Goal: Task Accomplishment & Management: Complete application form

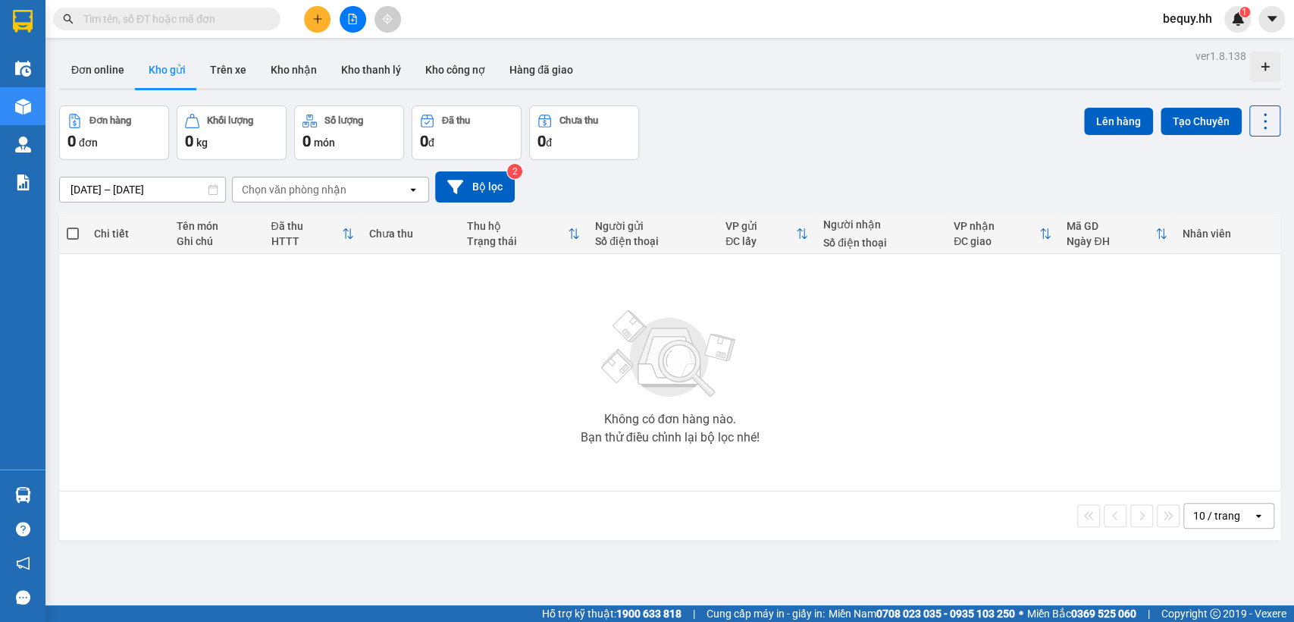
drag, startPoint x: 0, startPoint y: 0, endPoint x: 124, endPoint y: 8, distance: 123.9
click at [124, 8] on span at bounding box center [166, 19] width 227 height 23
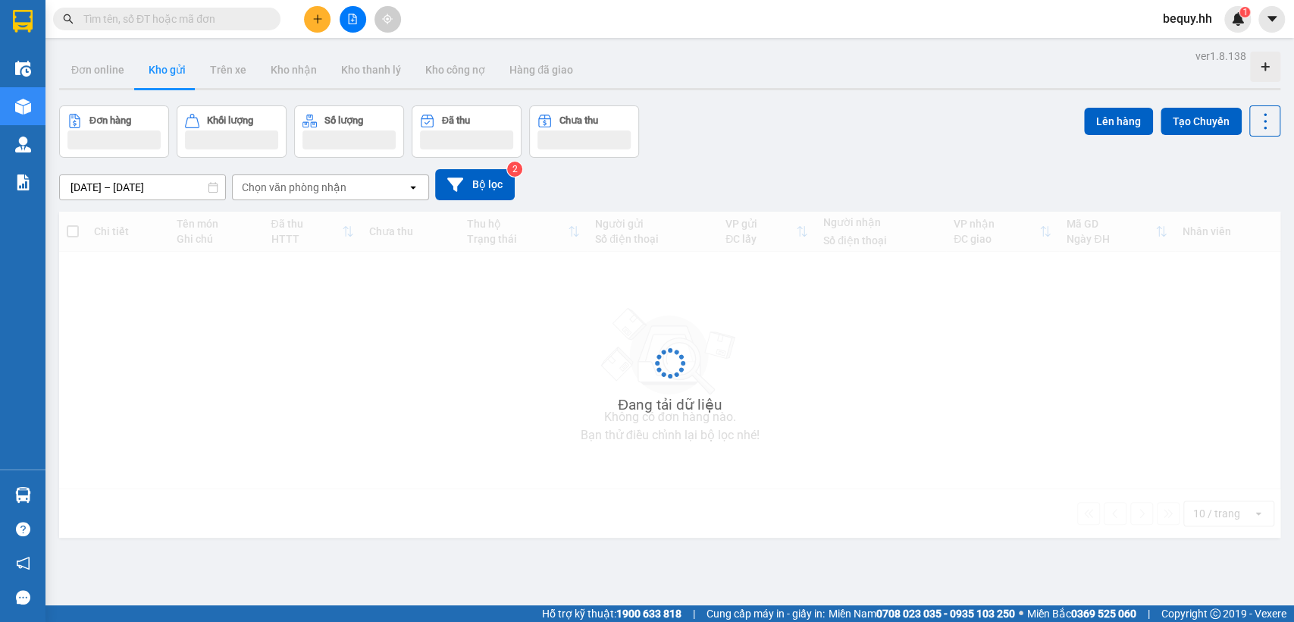
click at [1182, 20] on span "bequy.hh" at bounding box center [1188, 18] width 74 height 19
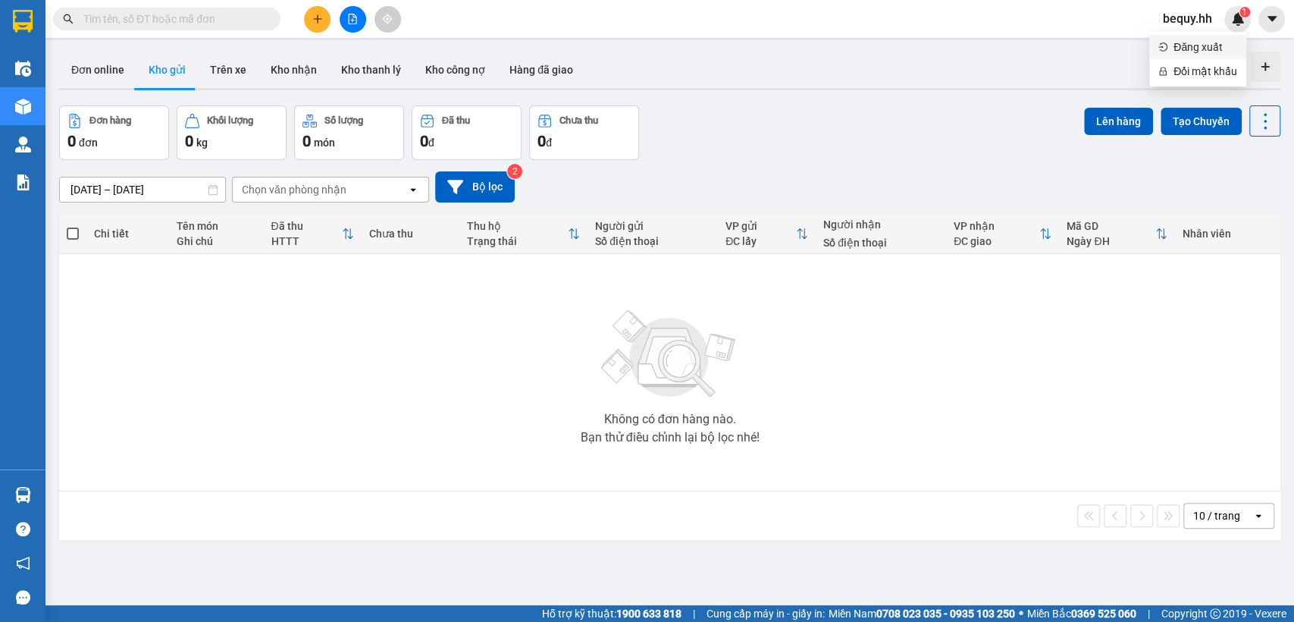
click at [1166, 50] on icon "login" at bounding box center [1162, 46] width 9 height 9
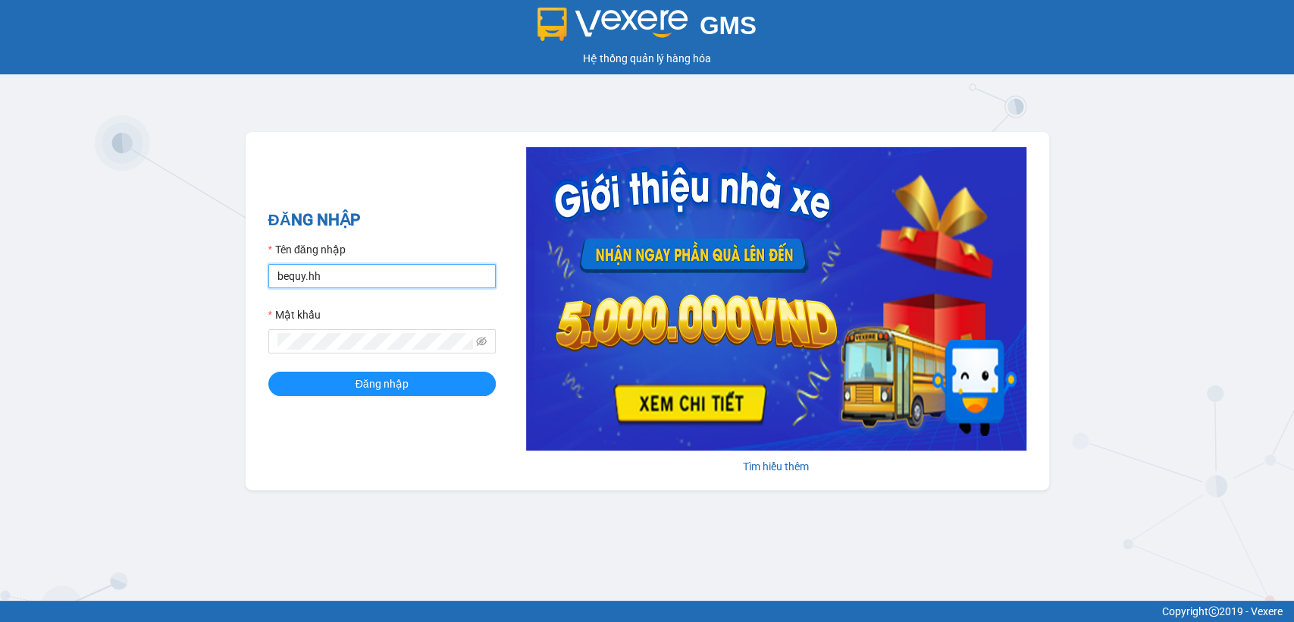
click at [350, 271] on input "bequy.hh" at bounding box center [381, 276] width 227 height 24
type input "thuytd.hh"
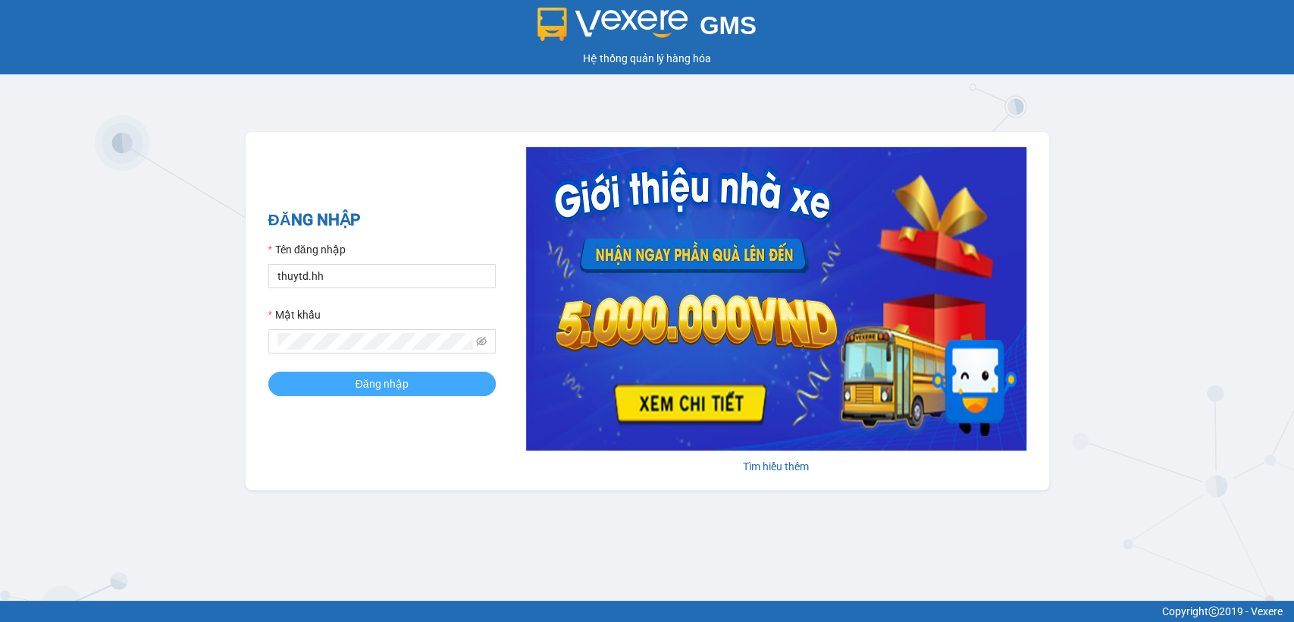
click at [359, 390] on span "Đăng nhập" at bounding box center [382, 383] width 53 height 17
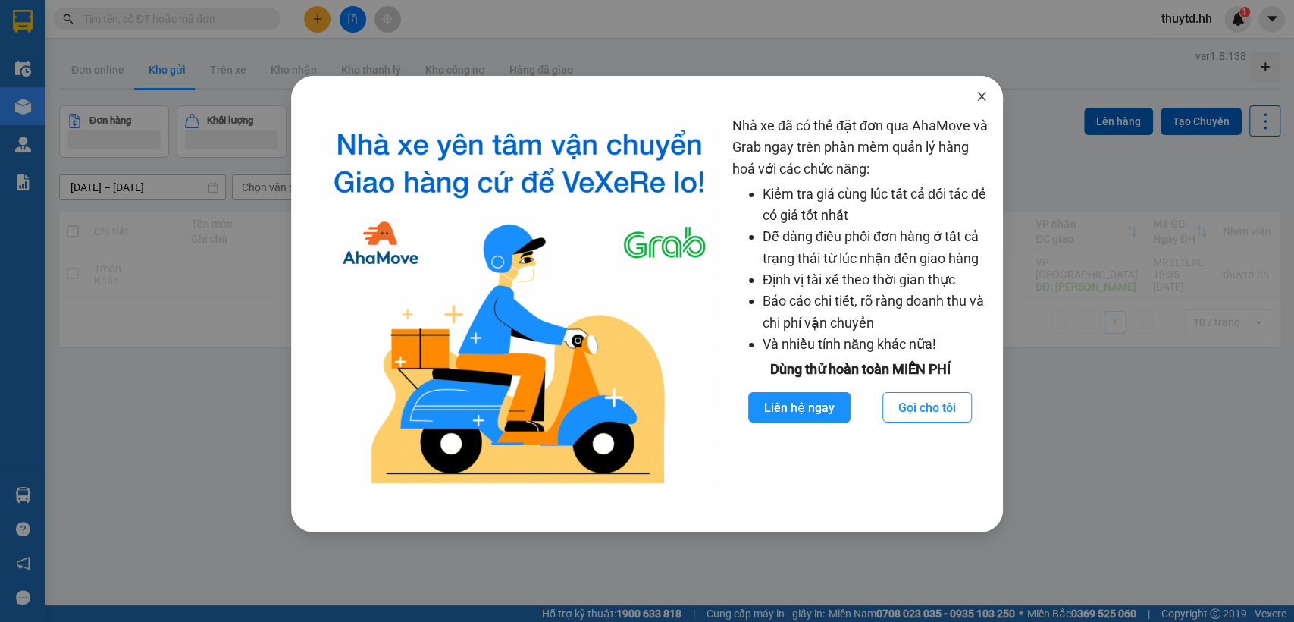
click at [983, 92] on icon "close" at bounding box center [982, 96] width 12 height 12
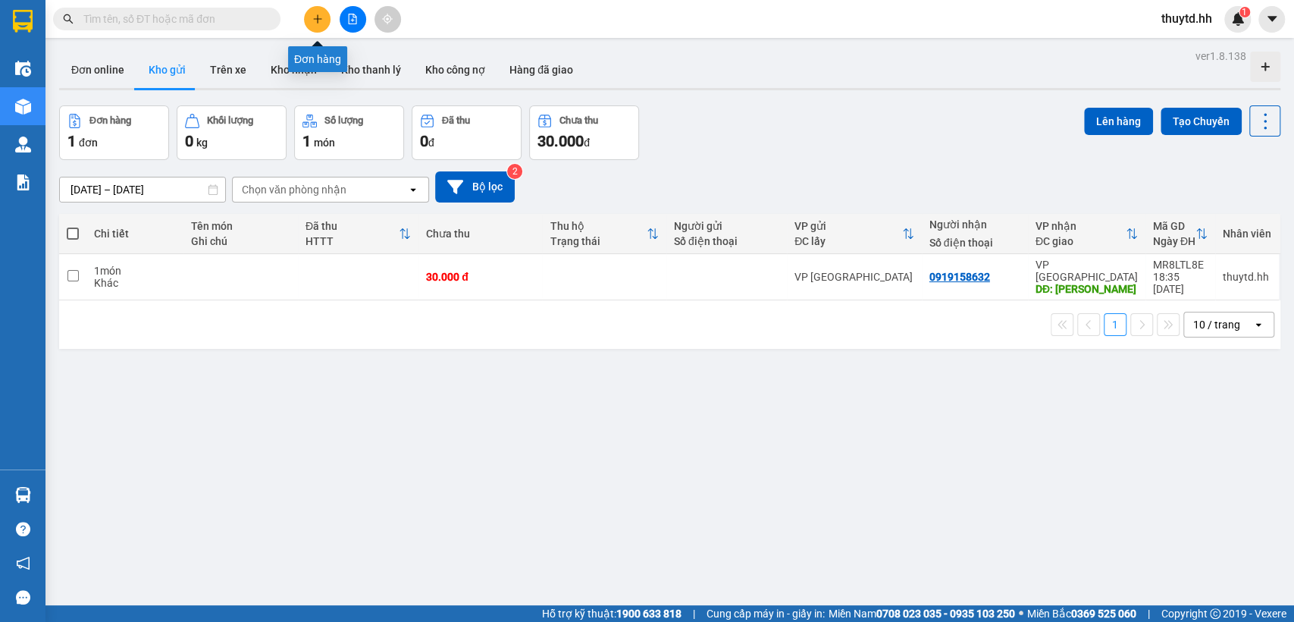
click at [315, 17] on icon "plus" at bounding box center [317, 19] width 11 height 11
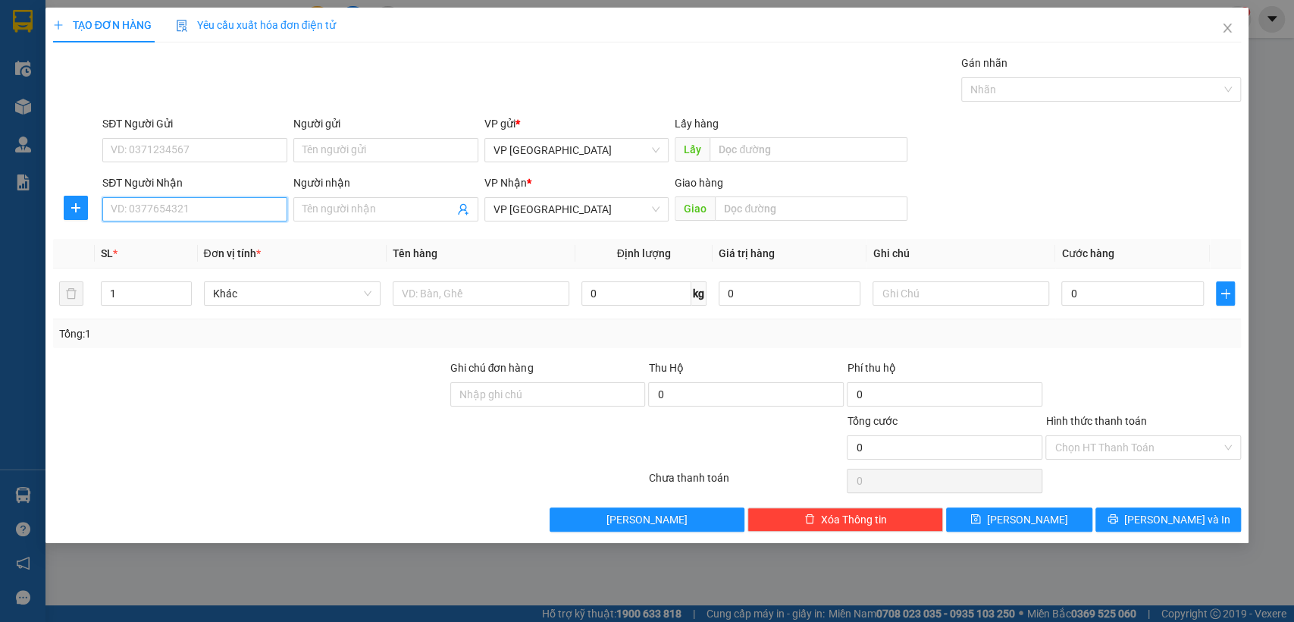
click at [238, 210] on input "SĐT Người Nhận" at bounding box center [194, 209] width 185 height 24
type input "0903682407"
click at [138, 244] on div "0903682407" at bounding box center [194, 239] width 167 height 17
type input "Bãi"
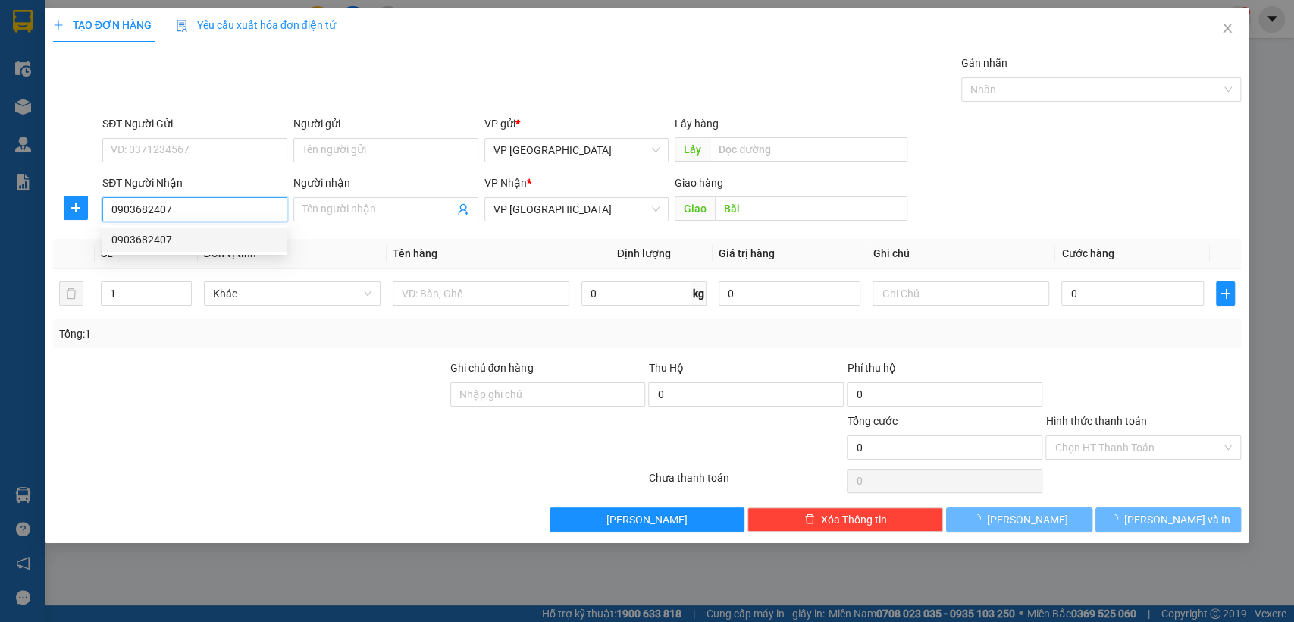
type input "30.000"
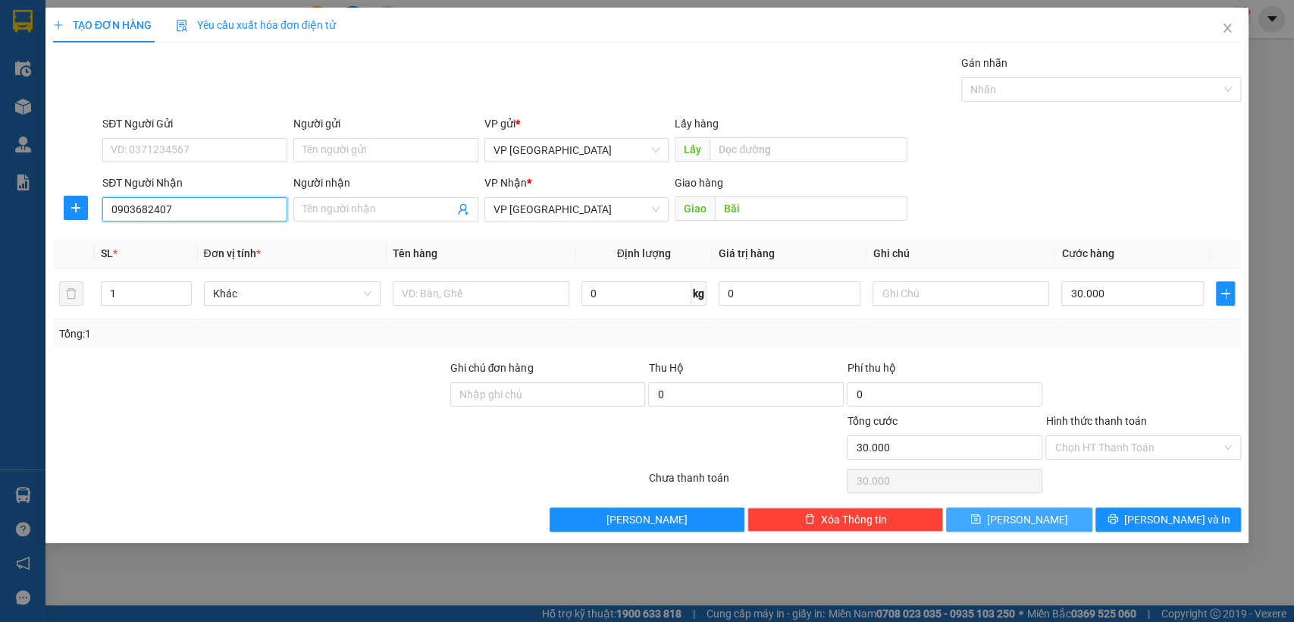
type input "0903682407"
click at [1039, 519] on button "Lưu" at bounding box center [1019, 519] width 146 height 24
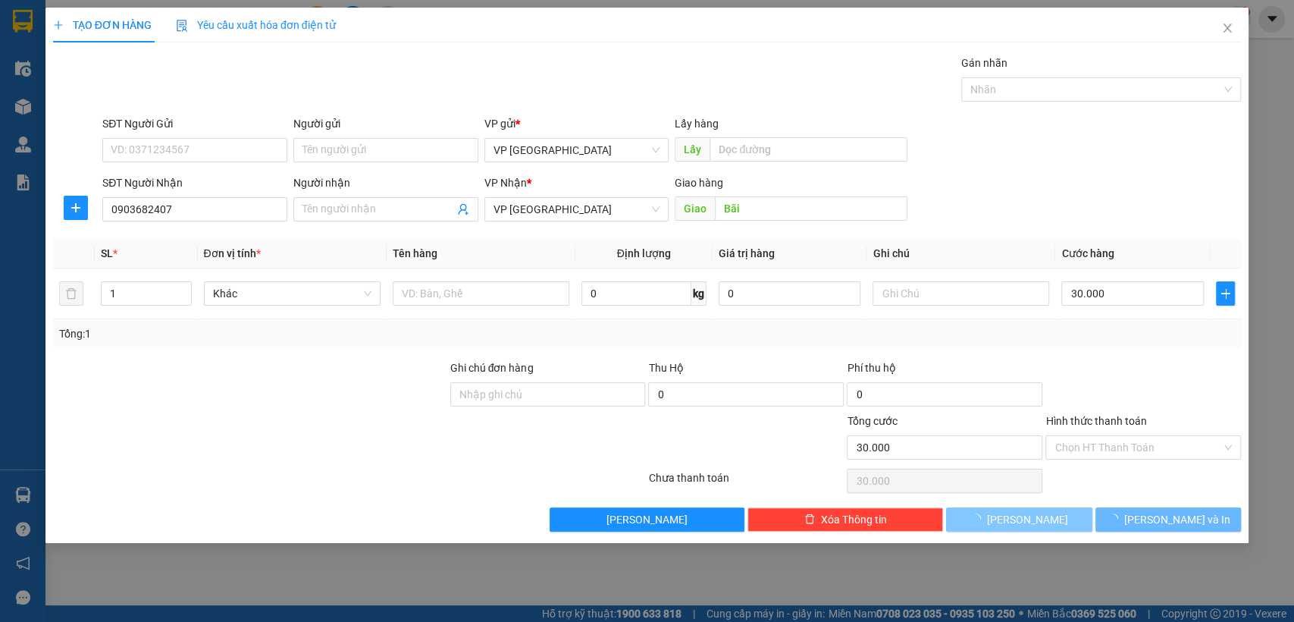
type input "0"
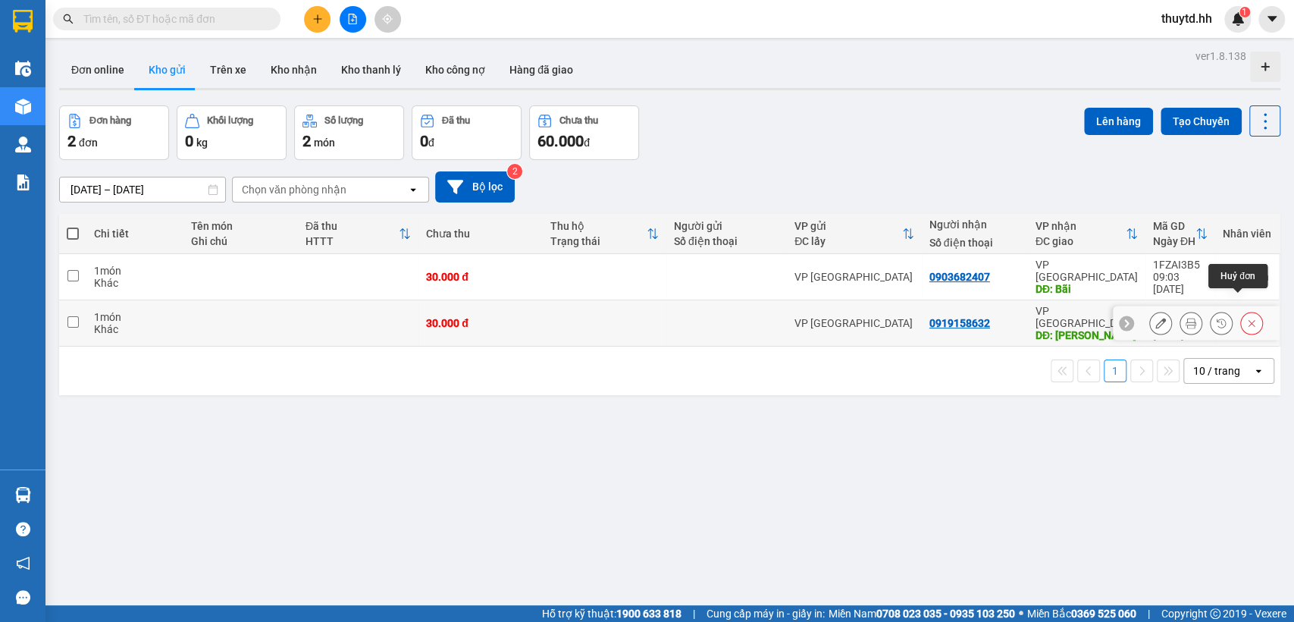
click at [1246, 310] on button at bounding box center [1251, 323] width 21 height 27
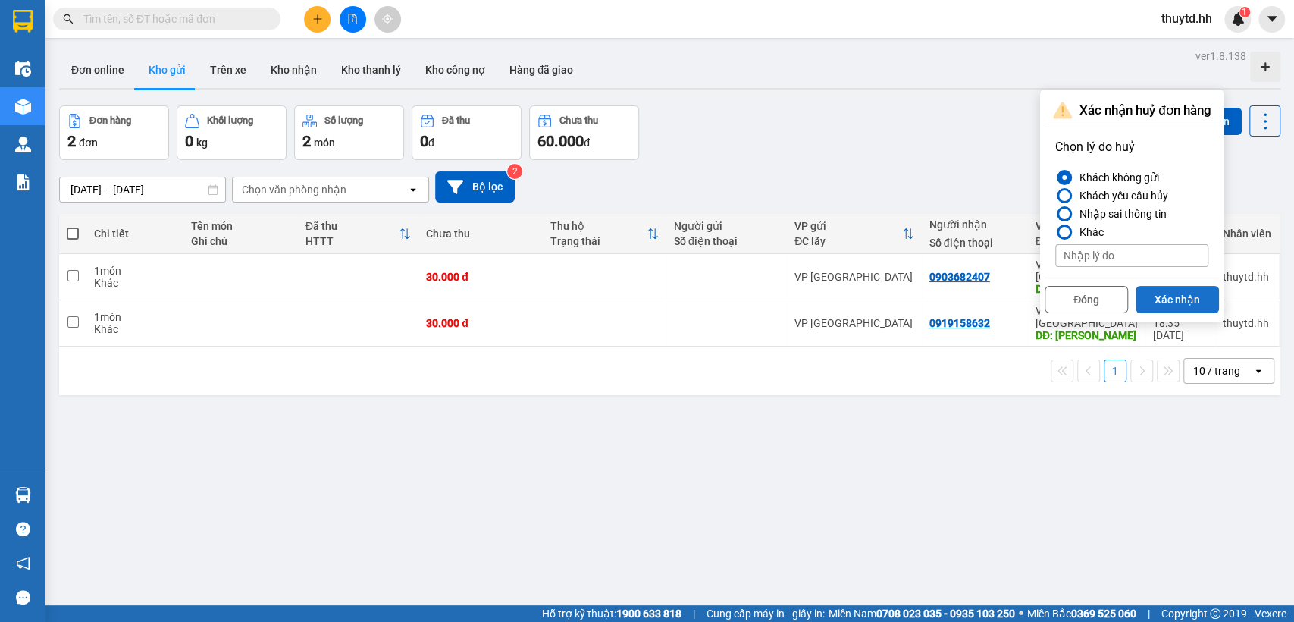
click at [1194, 291] on button "Xác nhận" at bounding box center [1177, 299] width 83 height 27
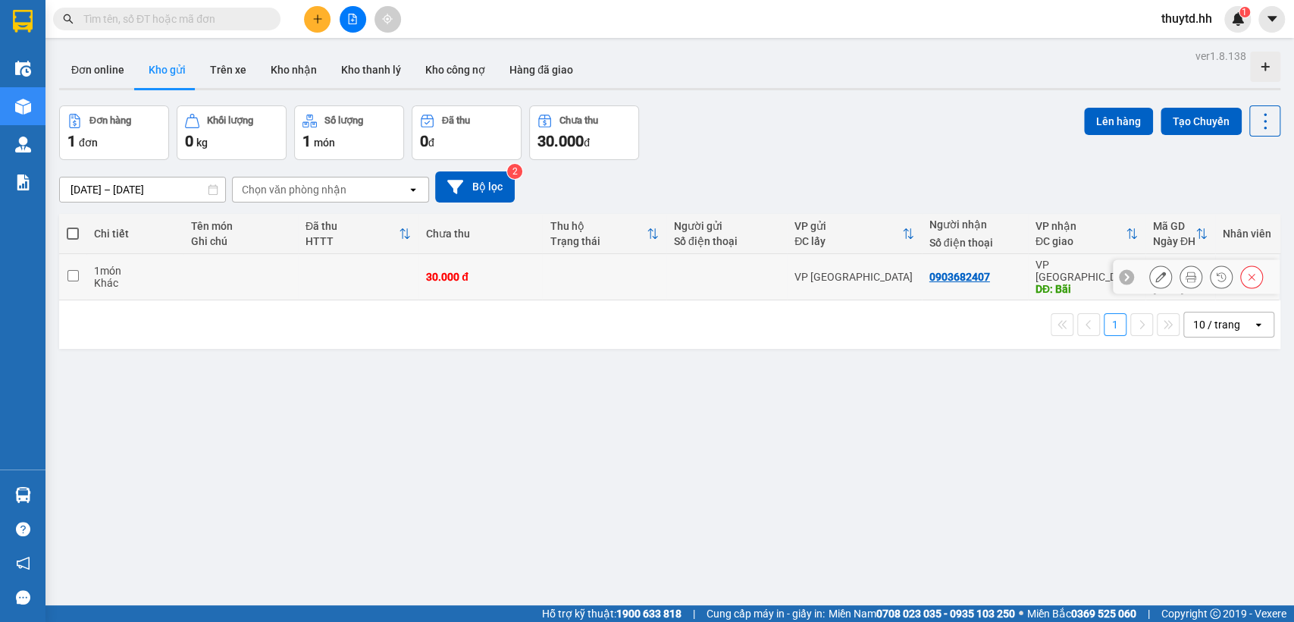
click at [69, 270] on input "checkbox" at bounding box center [72, 275] width 11 height 11
checkbox input "true"
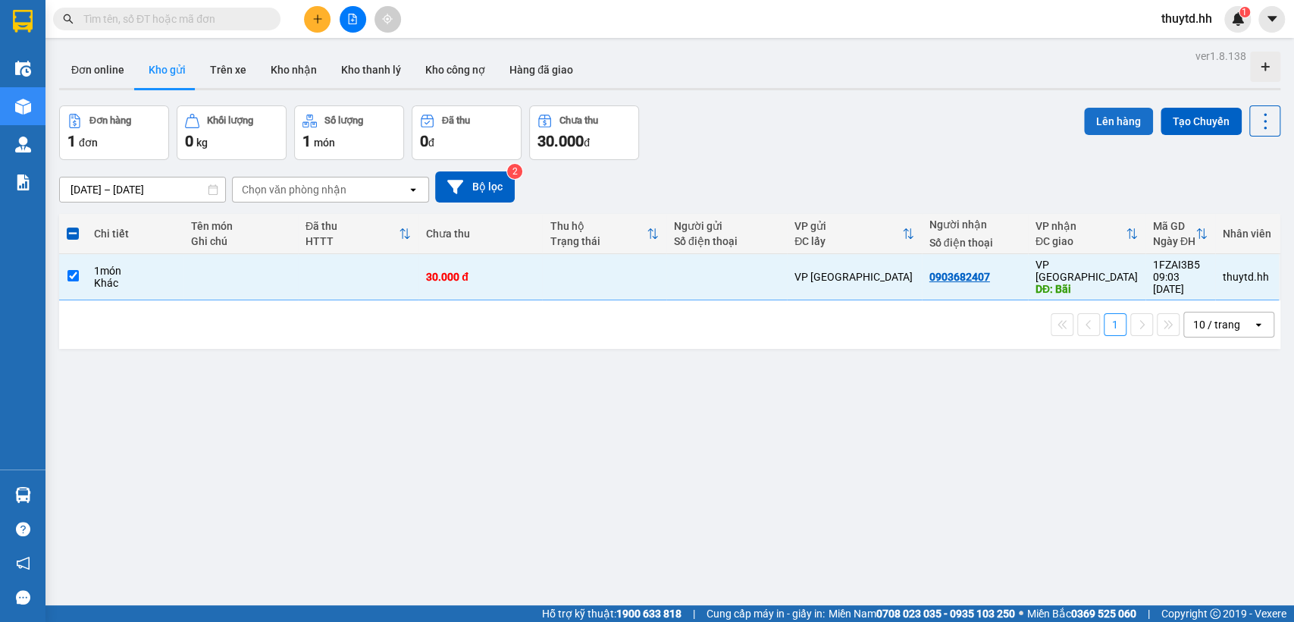
click at [1124, 117] on button "Lên hàng" at bounding box center [1118, 121] width 69 height 27
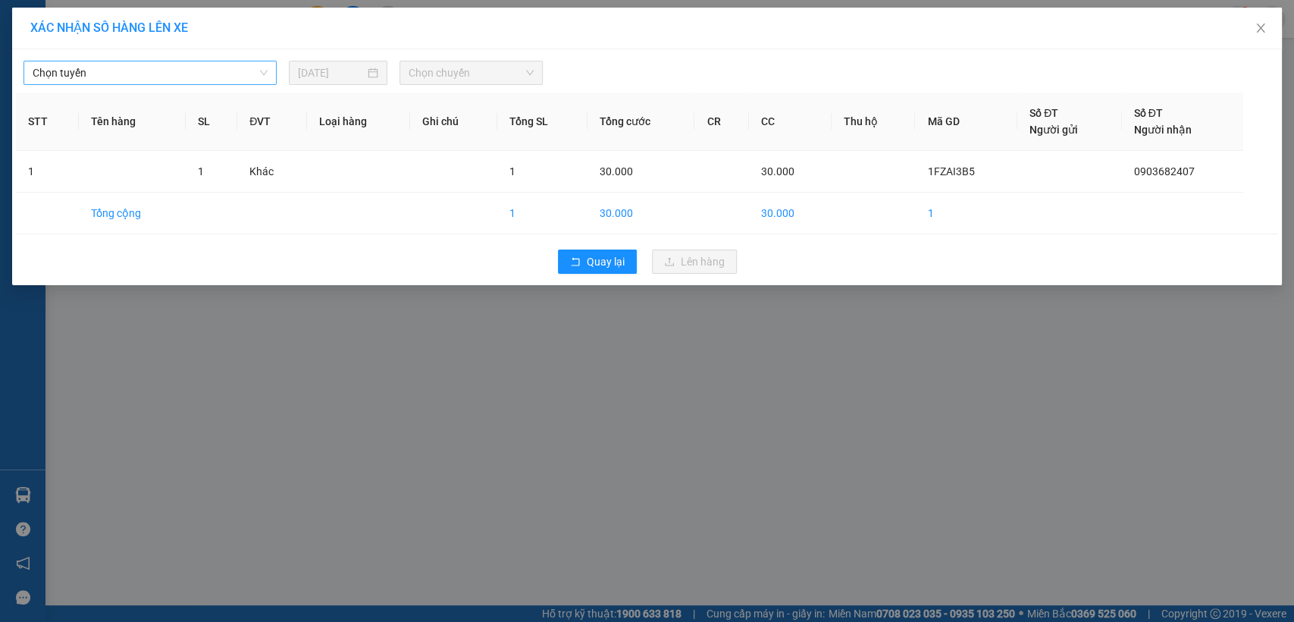
click at [259, 74] on span "Chọn tuyến" at bounding box center [150, 72] width 235 height 23
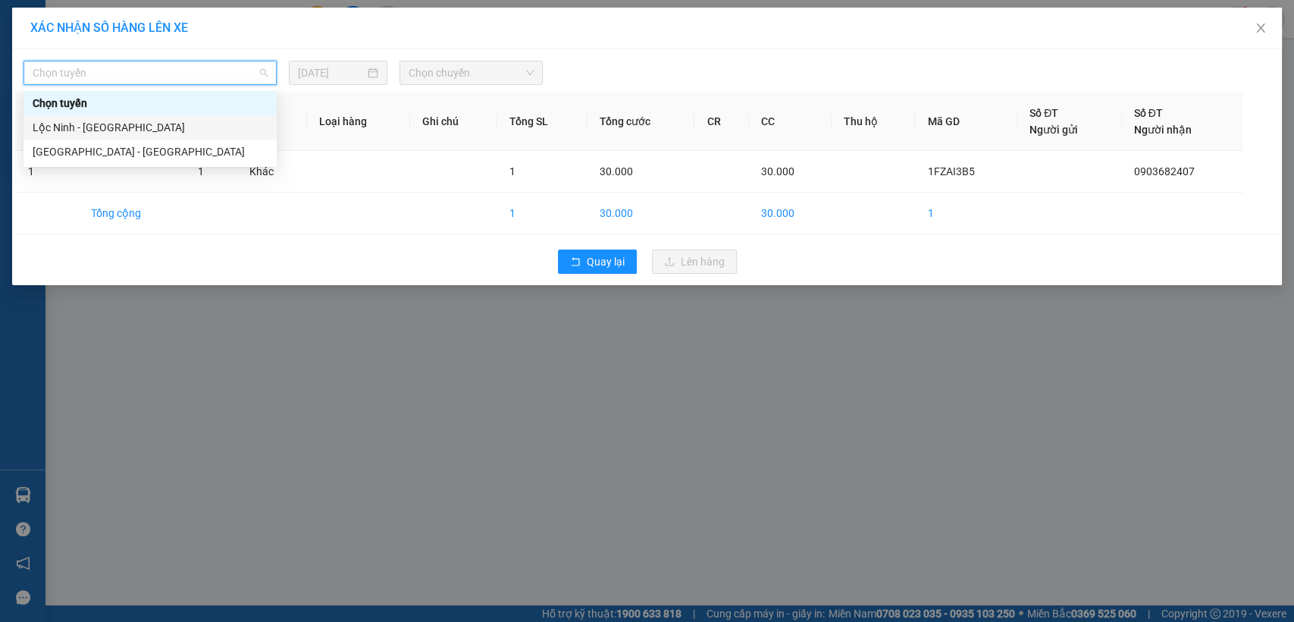
click at [100, 135] on div "Lộc Ninh - Sài Gòn" at bounding box center [150, 127] width 235 height 17
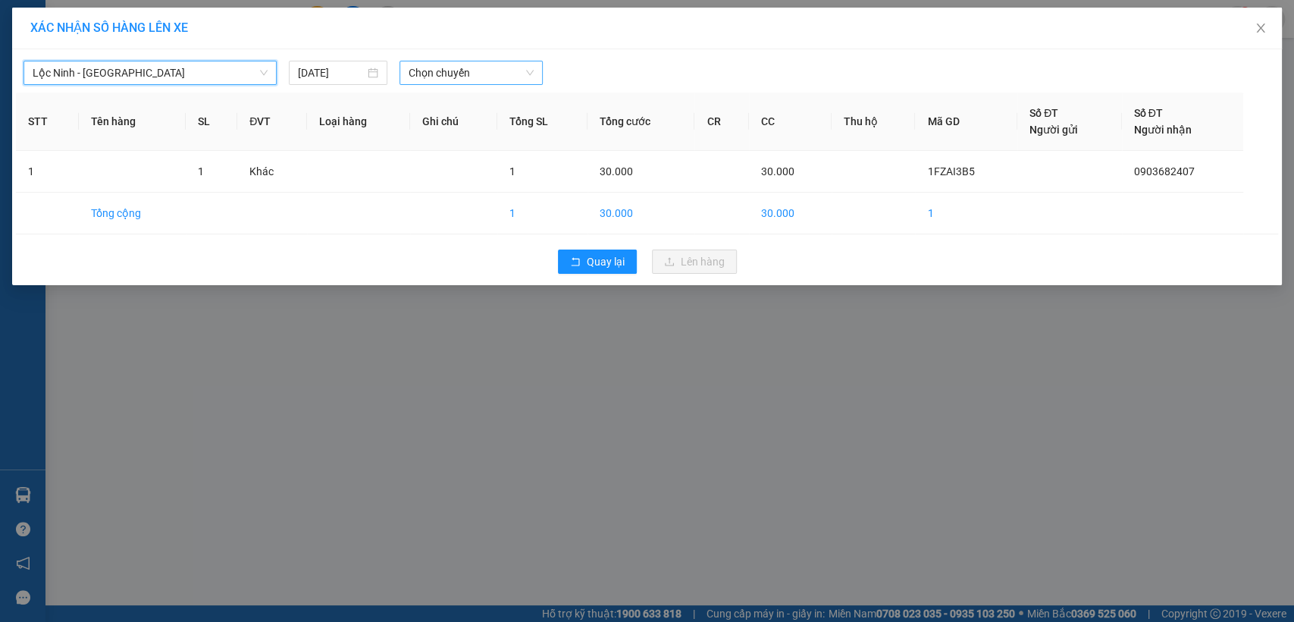
click at [470, 66] on span "Chọn chuyến" at bounding box center [471, 72] width 124 height 23
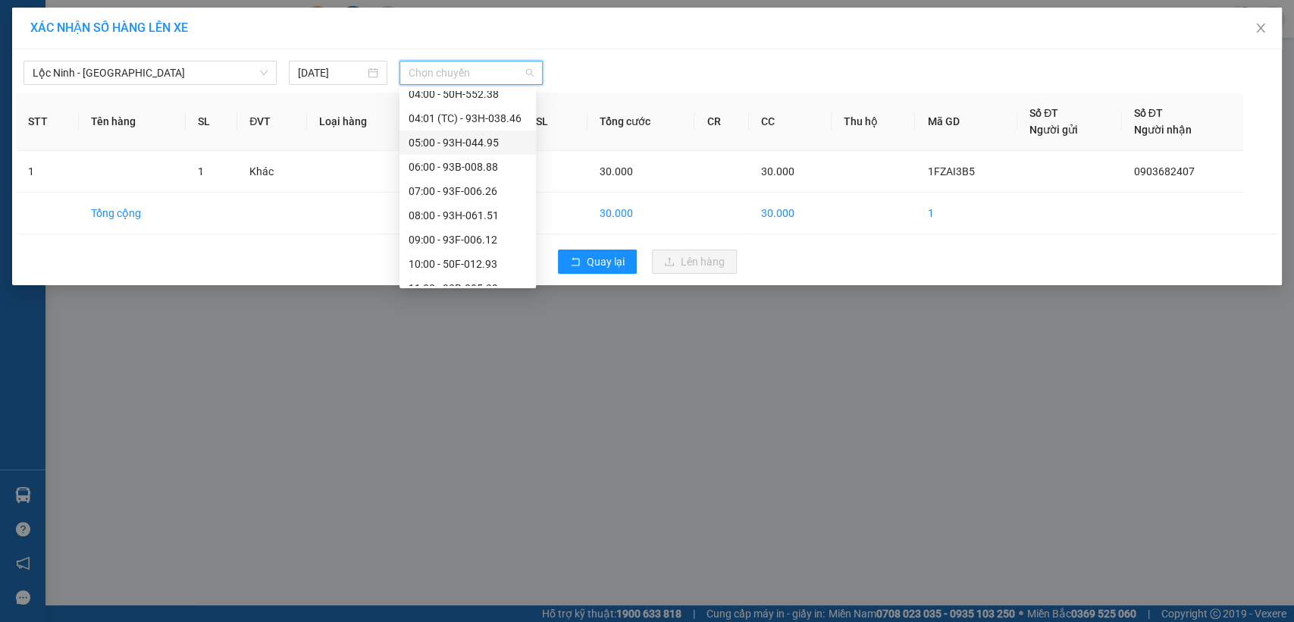
scroll to position [84, 0]
click at [465, 184] on div "07:00 - 93F-006.26" at bounding box center [468, 188] width 118 height 17
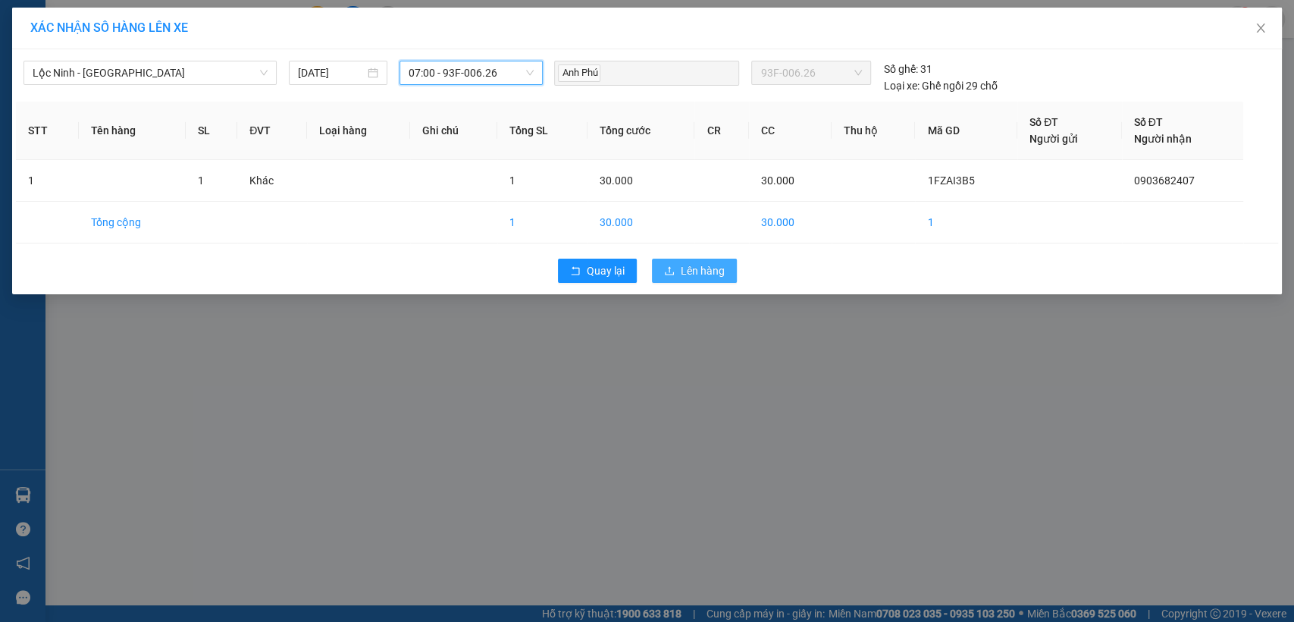
click at [687, 271] on span "Lên hàng" at bounding box center [703, 270] width 44 height 17
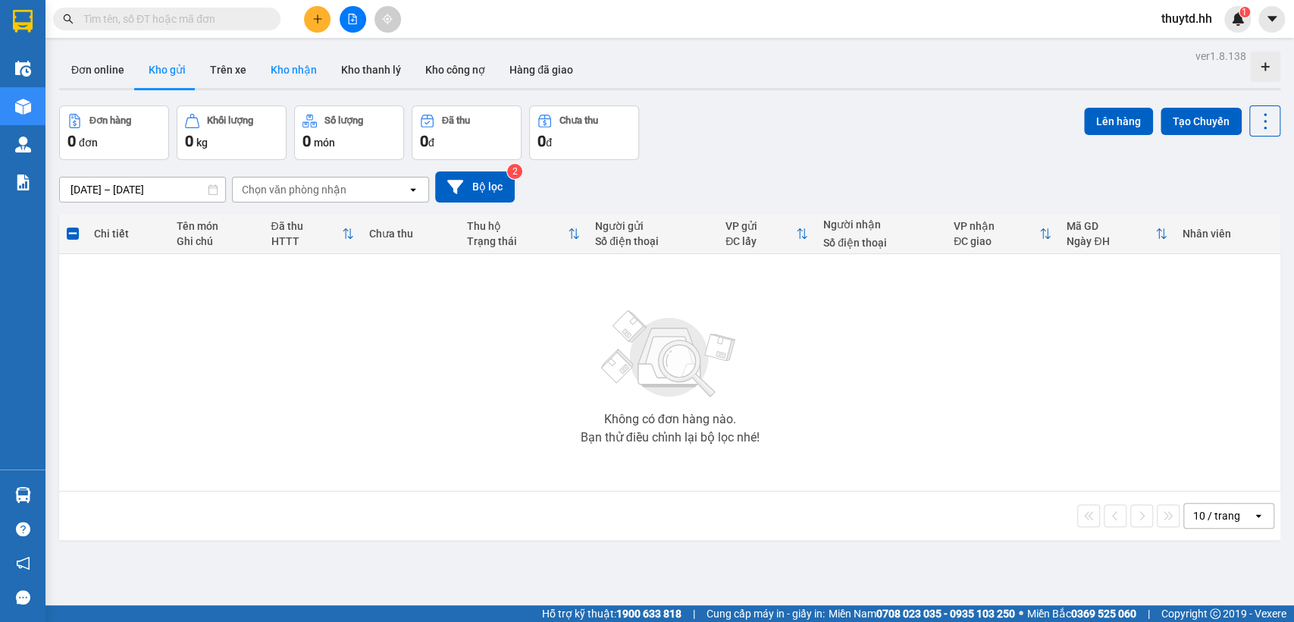
click at [306, 72] on button "Kho nhận" at bounding box center [294, 70] width 71 height 36
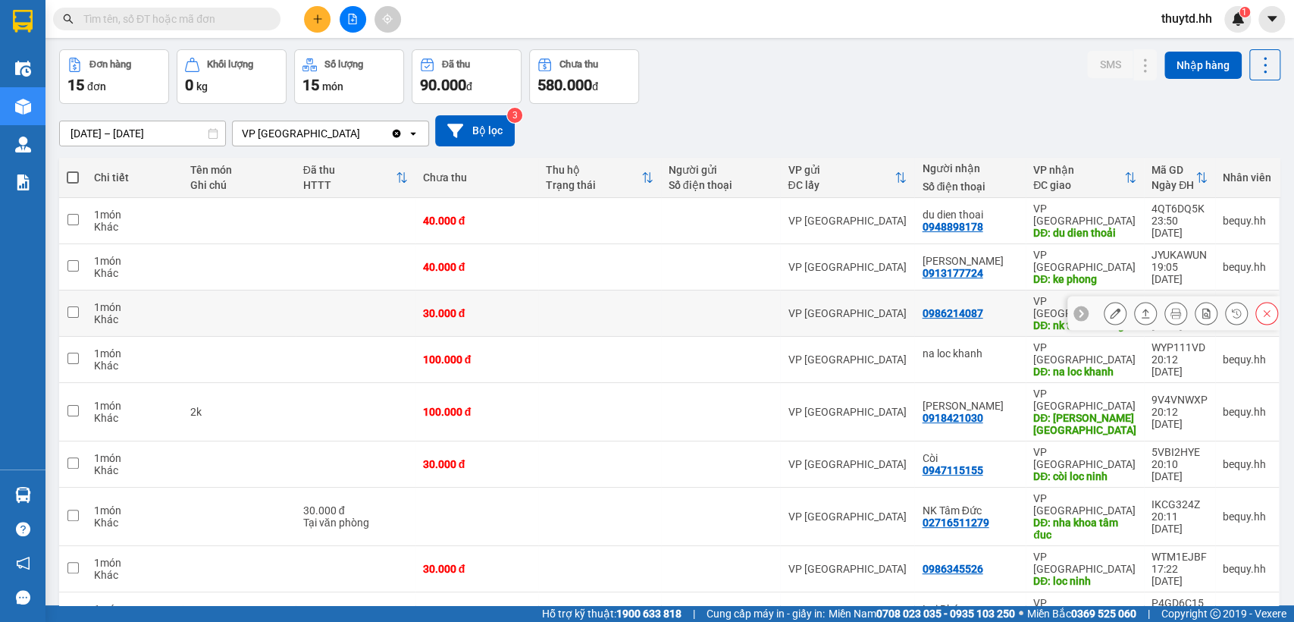
scroll to position [84, 0]
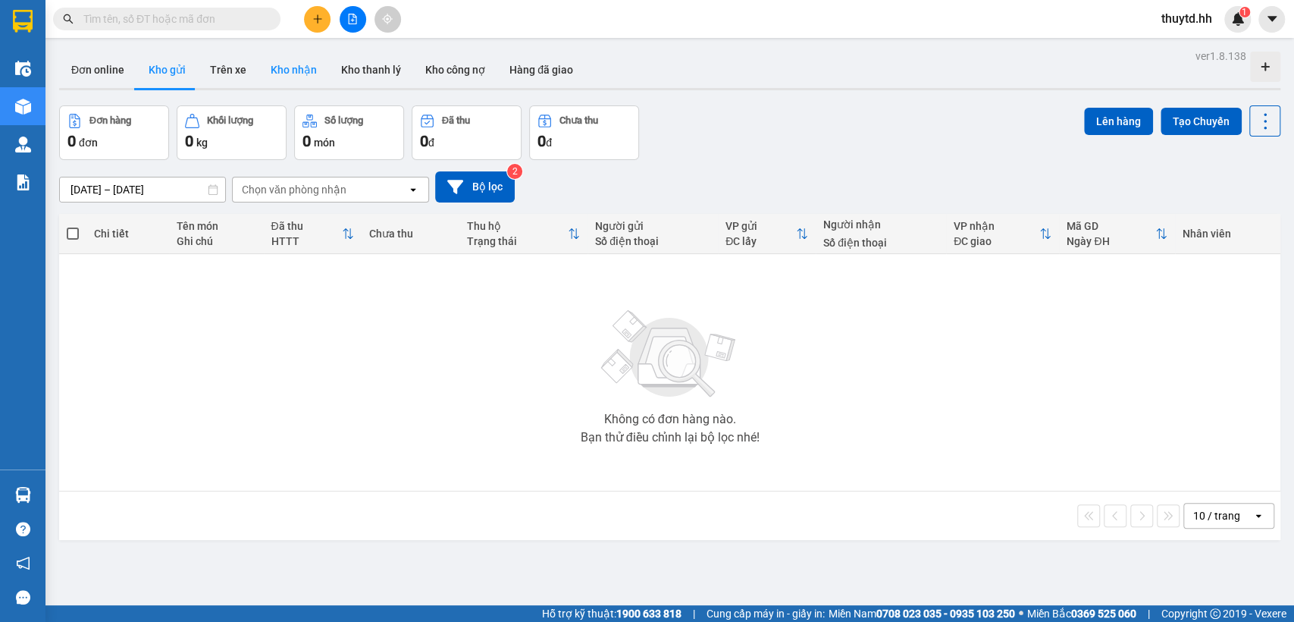
click at [301, 68] on button "Kho nhận" at bounding box center [294, 70] width 71 height 36
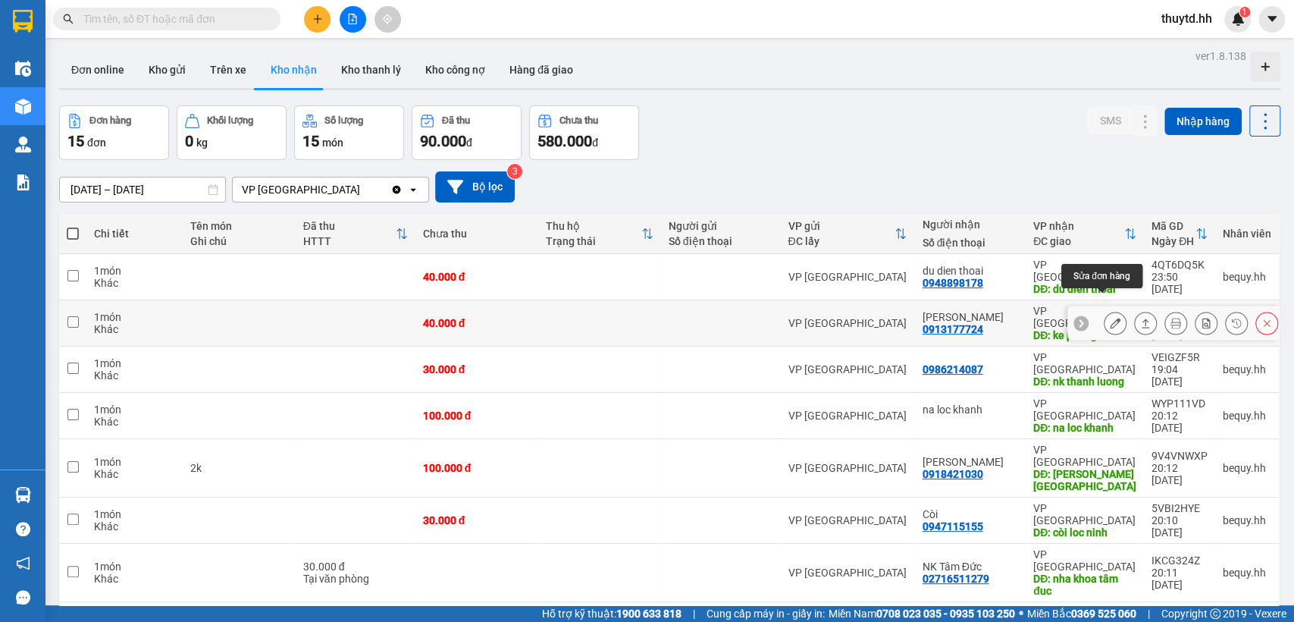
click at [1110, 318] on icon at bounding box center [1115, 323] width 11 height 11
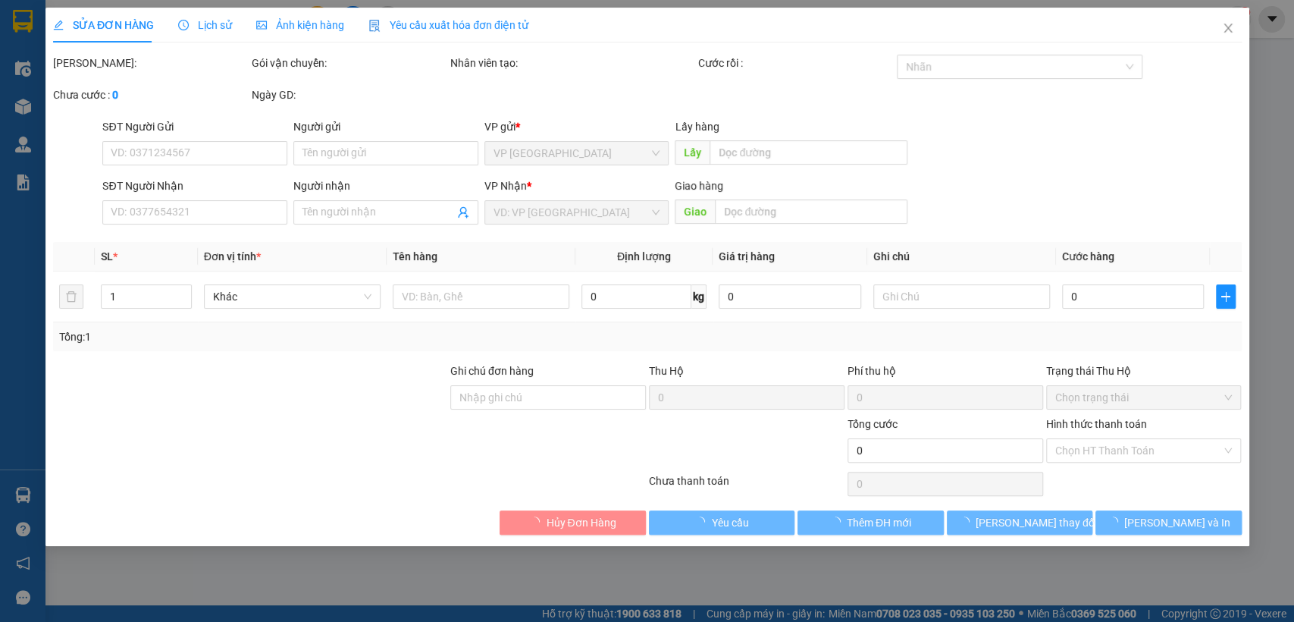
type input "0913177724"
type input "[PERSON_NAME]"
type input "ke phong"
type input "40.000"
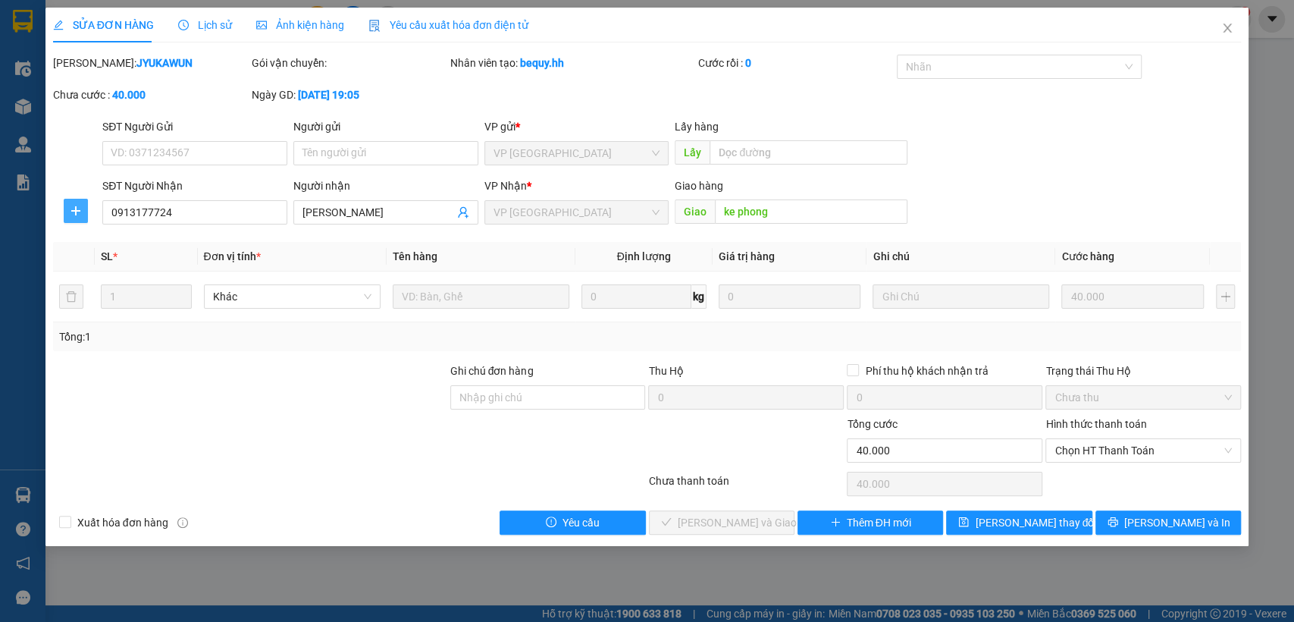
click at [77, 211] on icon "plus" at bounding box center [75, 210] width 9 height 1
click at [103, 263] on span "Chuyển hoàn" at bounding box center [104, 265] width 62 height 17
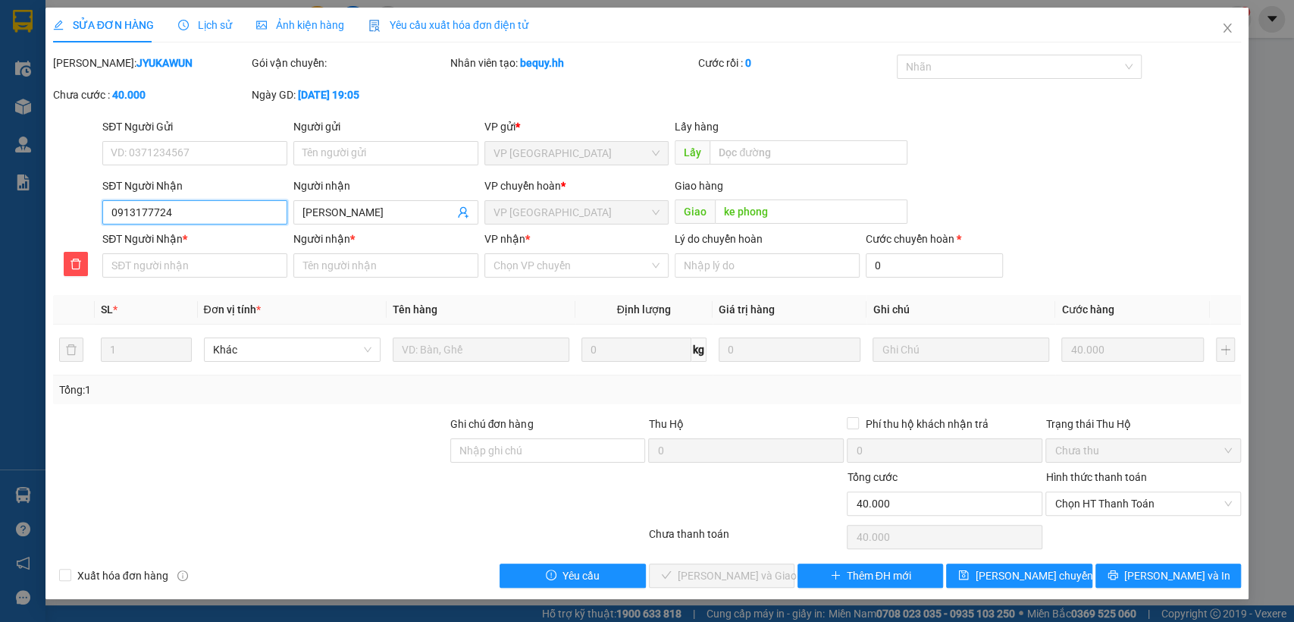
drag, startPoint x: 109, startPoint y: 210, endPoint x: 203, endPoint y: 202, distance: 94.3
click at [203, 202] on input "0913177724" at bounding box center [194, 212] width 185 height 24
paste input "0913177724"
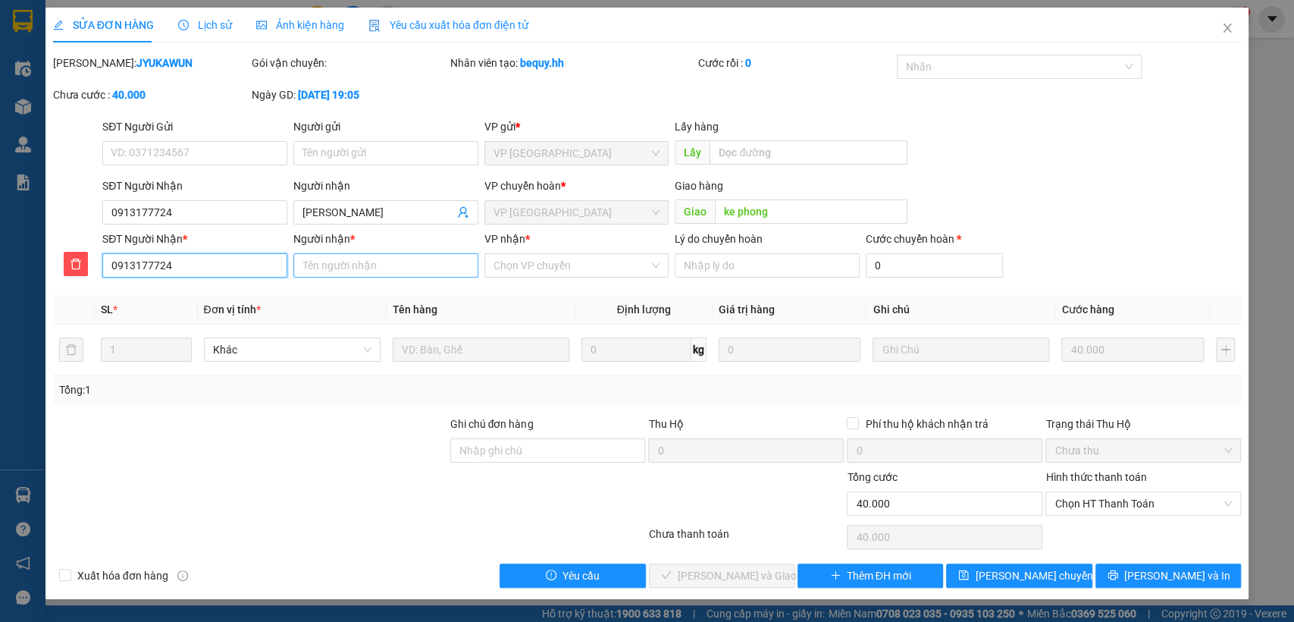
type input "0913177724"
click at [355, 270] on input "Người nhận *" at bounding box center [385, 265] width 185 height 24
type input "ke phong"
click at [583, 265] on input "VP nhận *" at bounding box center [572, 265] width 156 height 23
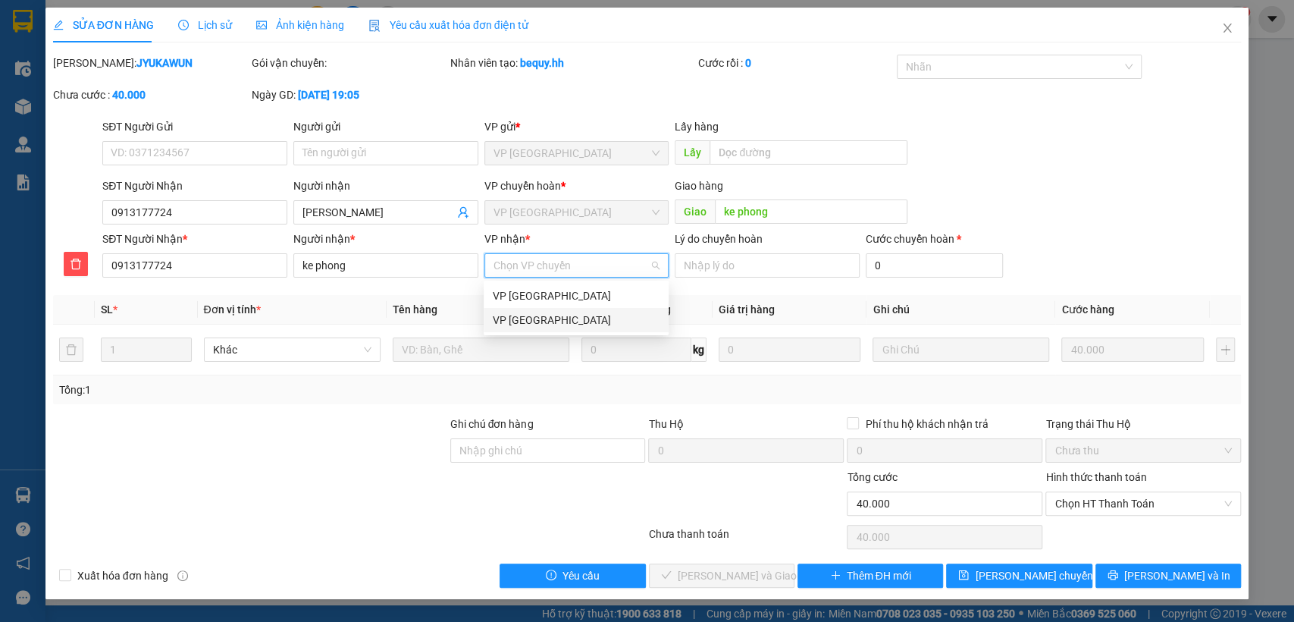
click at [504, 317] on div "VP [GEOGRAPHIC_DATA]" at bounding box center [576, 320] width 167 height 17
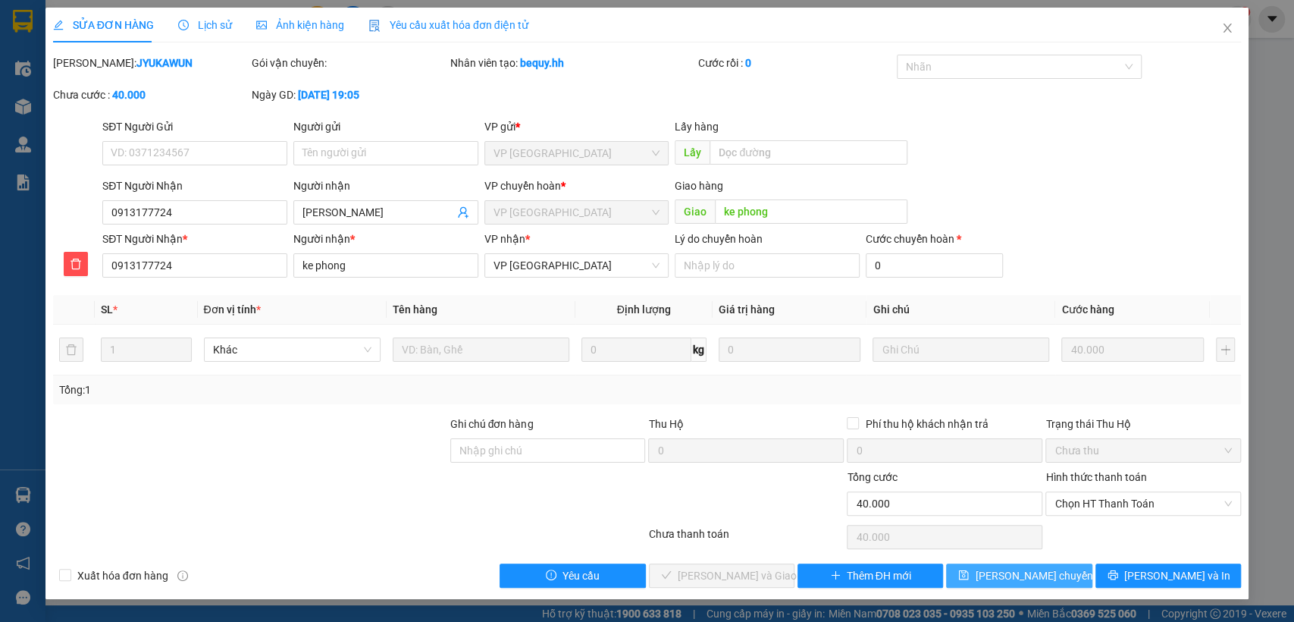
click at [1018, 573] on span "[PERSON_NAME] chuyển hoàn" at bounding box center [1047, 575] width 144 height 17
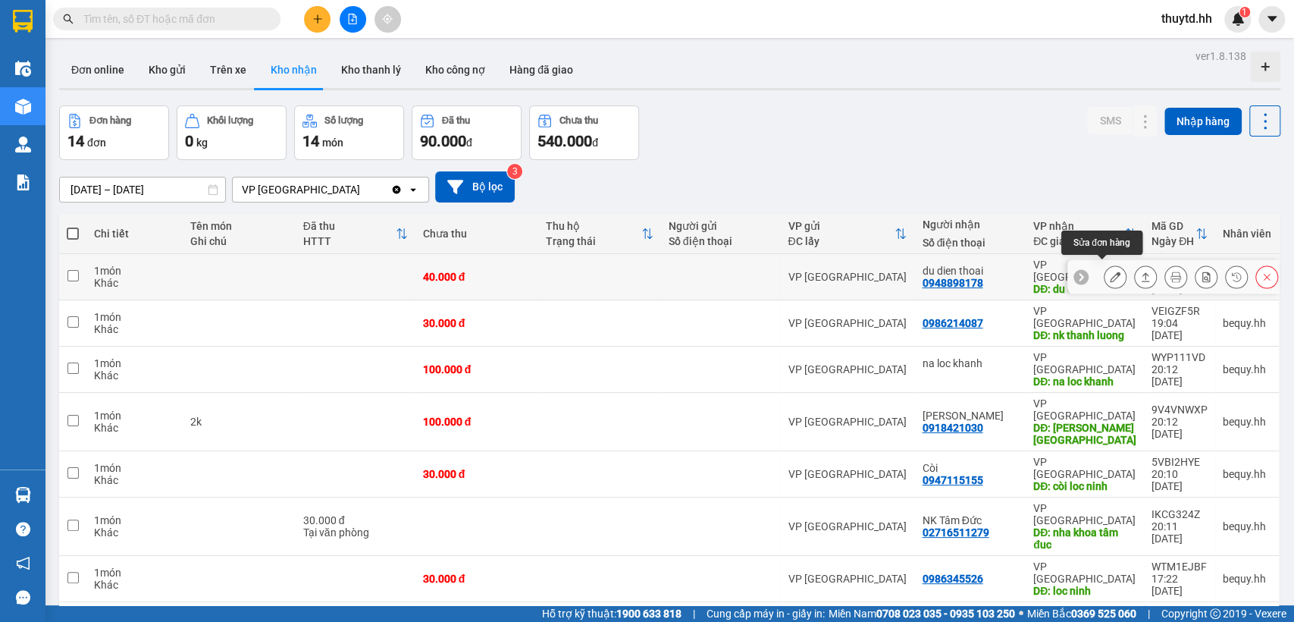
click at [1110, 271] on icon at bounding box center [1115, 276] width 11 height 11
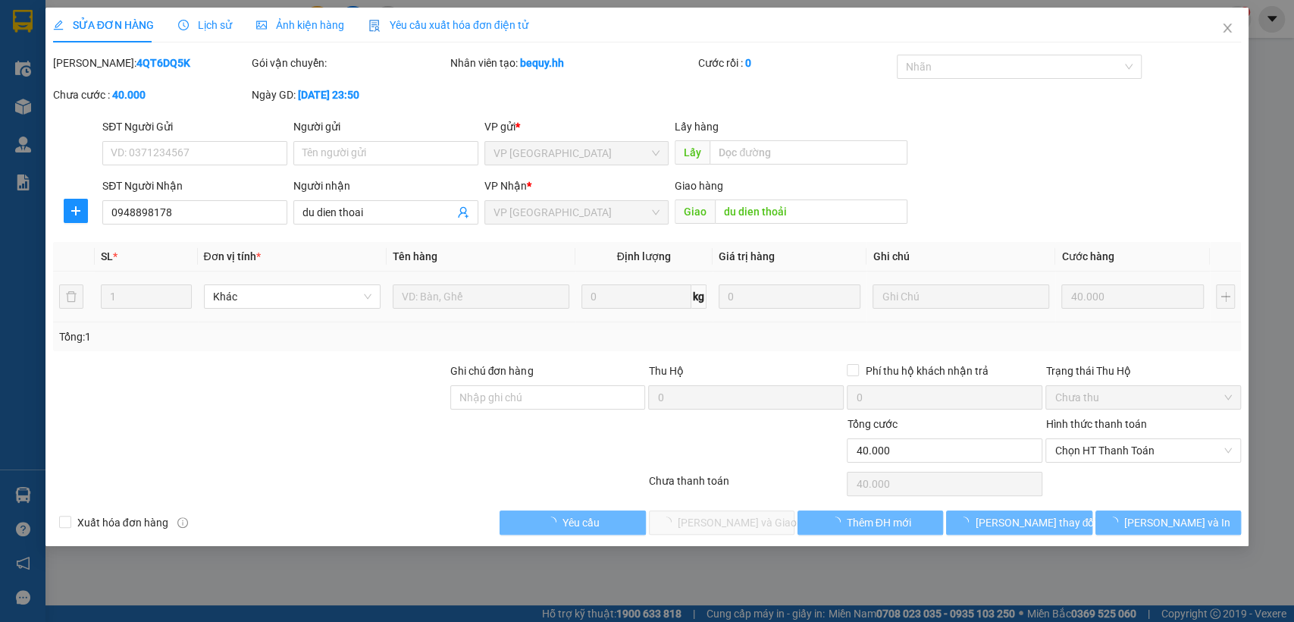
type input "0948898178"
type input "du dien thoai"
type input "du dien thoải"
type input "40.000"
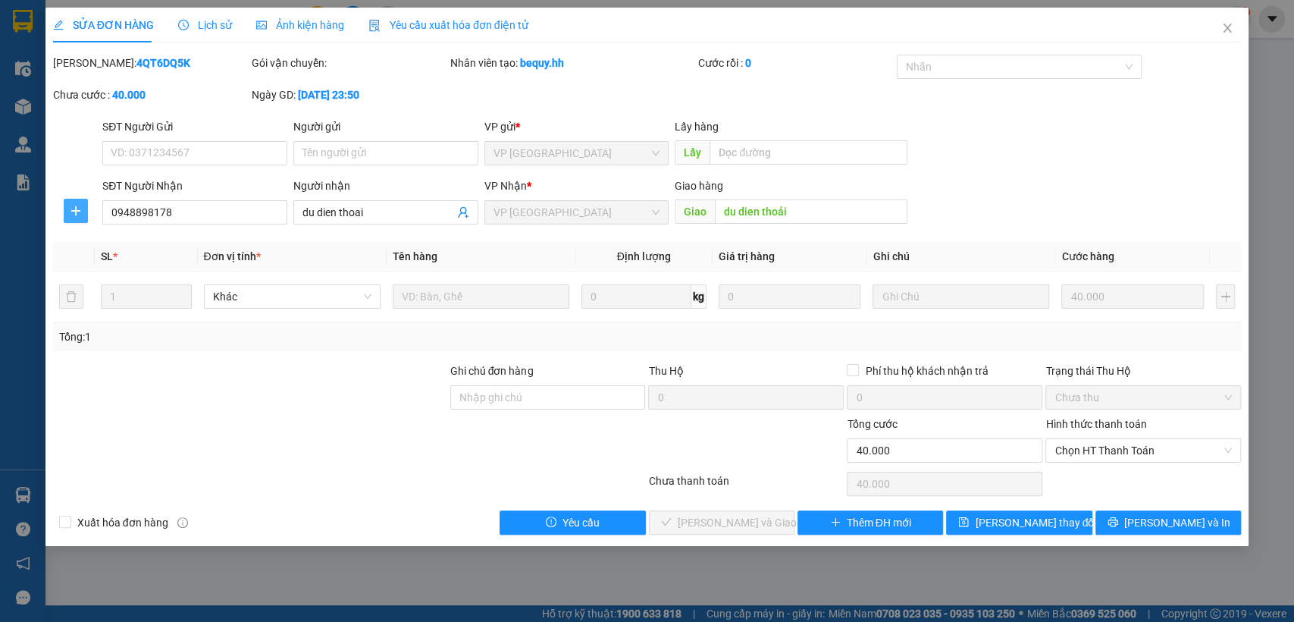
click at [73, 213] on icon "plus" at bounding box center [76, 211] width 12 height 12
click at [119, 259] on span "Chuyển hoàn" at bounding box center [104, 265] width 62 height 17
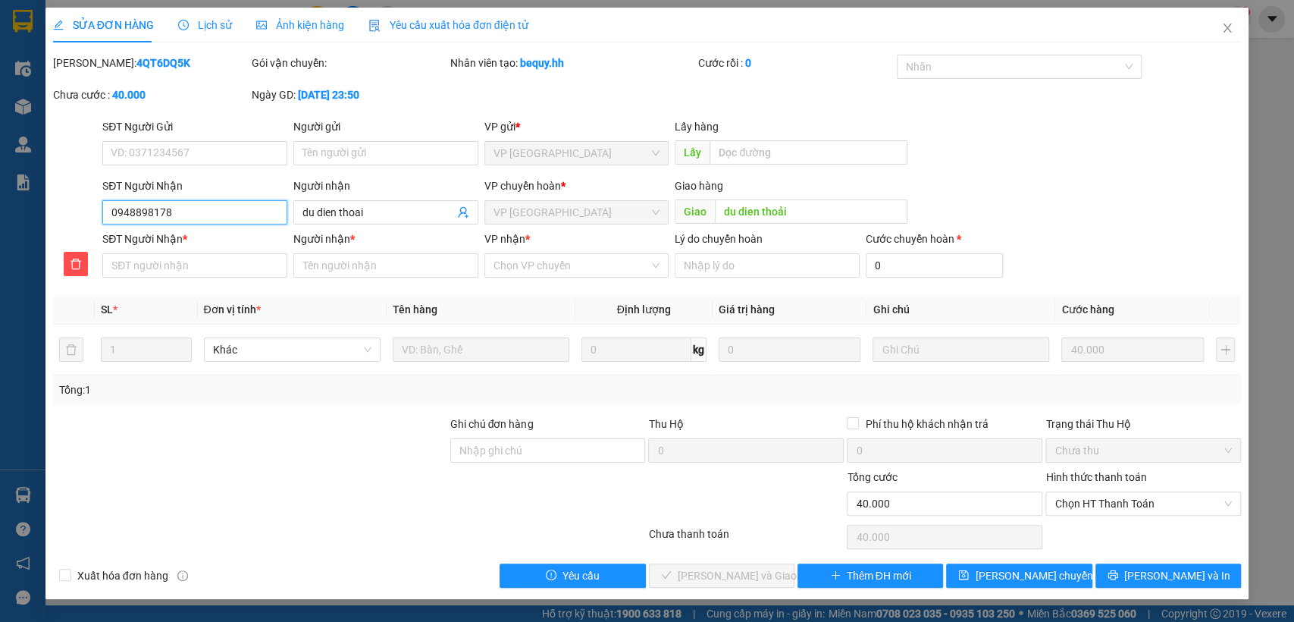
drag, startPoint x: 108, startPoint y: 204, endPoint x: 215, endPoint y: 202, distance: 106.9
click at [215, 202] on input "0948898178" at bounding box center [194, 212] width 185 height 24
paste input "0948898178"
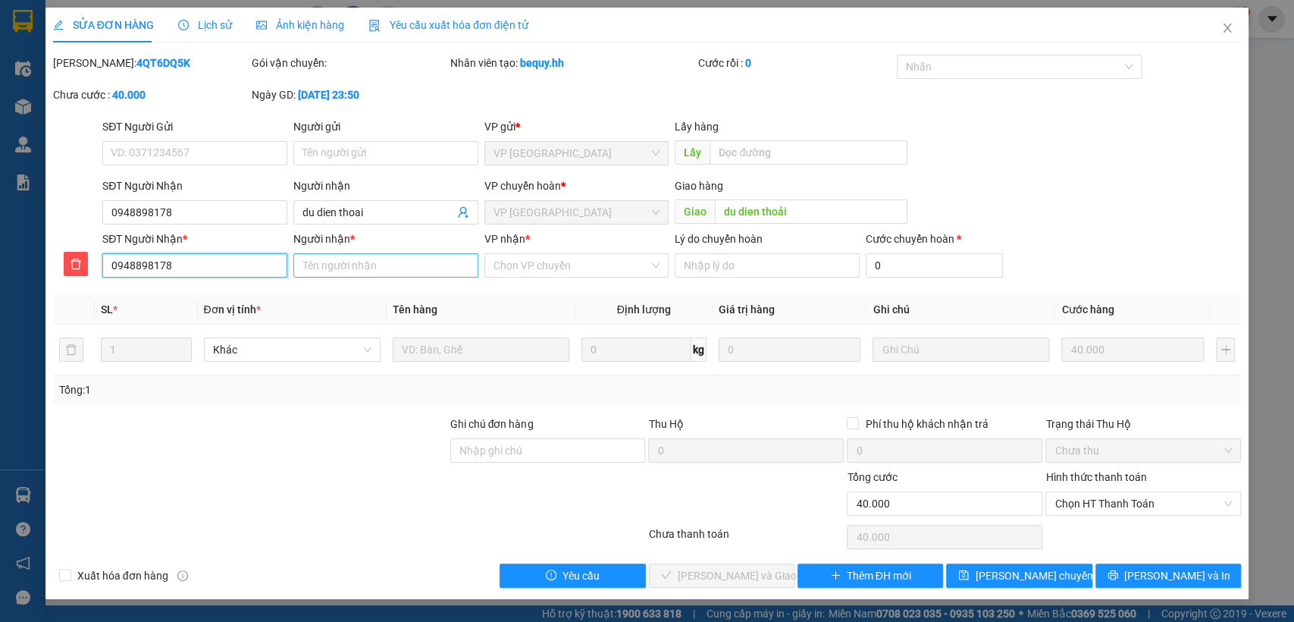
type input "0948898178"
click at [364, 272] on input "Người nhận *" at bounding box center [385, 265] width 185 height 24
type input "du"
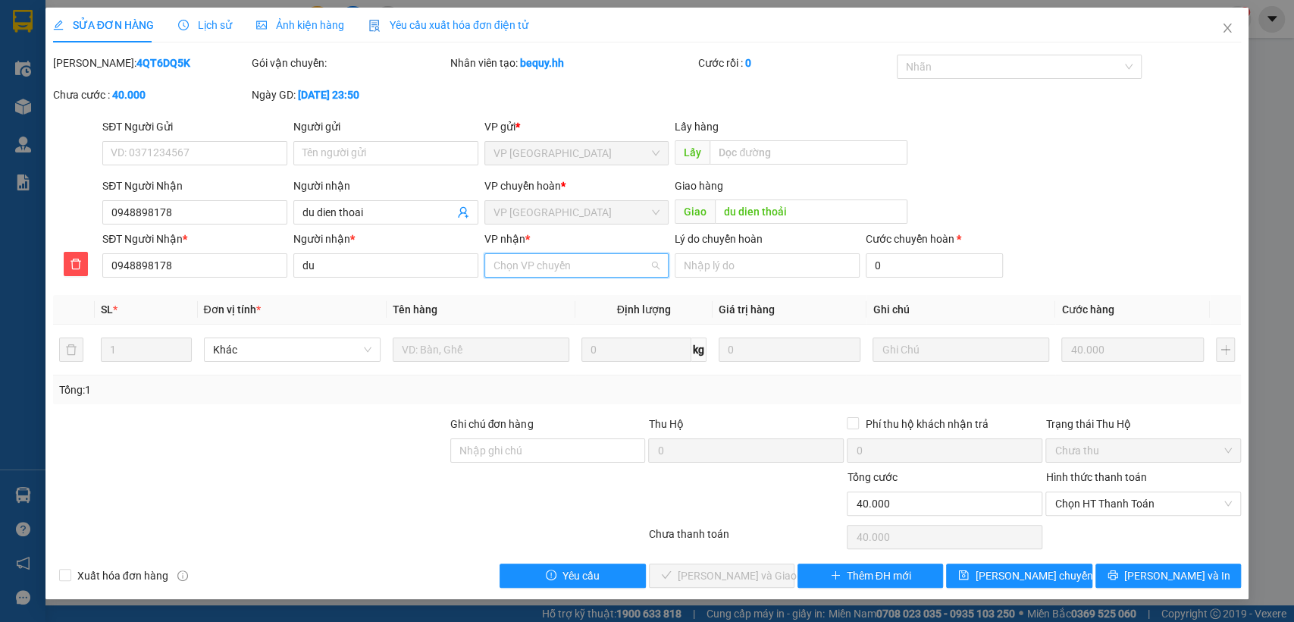
click at [522, 263] on input "VP nhận *" at bounding box center [572, 265] width 156 height 23
click at [542, 322] on div "VP [GEOGRAPHIC_DATA]" at bounding box center [576, 320] width 167 height 17
click at [998, 575] on span "[PERSON_NAME] chuyển hoàn" at bounding box center [1047, 575] width 144 height 17
